Goal: Find specific page/section: Find specific page/section

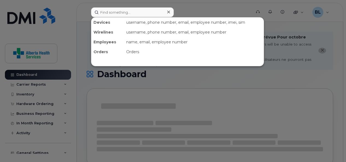
drag, startPoint x: 108, startPoint y: 11, endPoint x: 80, endPoint y: 5, distance: 28.1
click at [80, 5] on div at bounding box center [173, 81] width 346 height 162
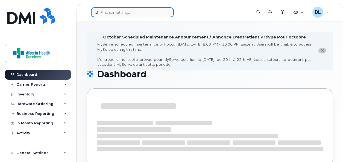
click at [107, 13] on input at bounding box center [132, 12] width 83 height 10
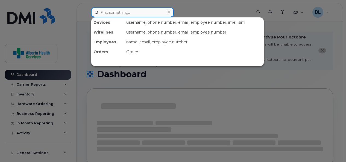
paste input "403-818-7455"
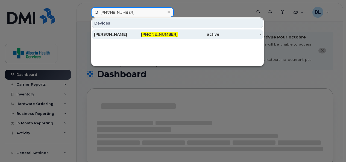
type input "403-818-7455"
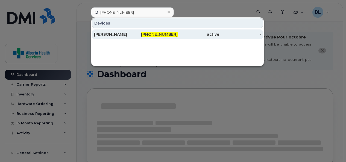
click at [106, 36] on div "[PERSON_NAME]" at bounding box center [115, 34] width 42 height 5
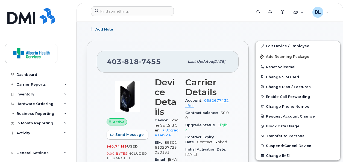
scroll to position [126, 0]
